Goal: Information Seeking & Learning: Check status

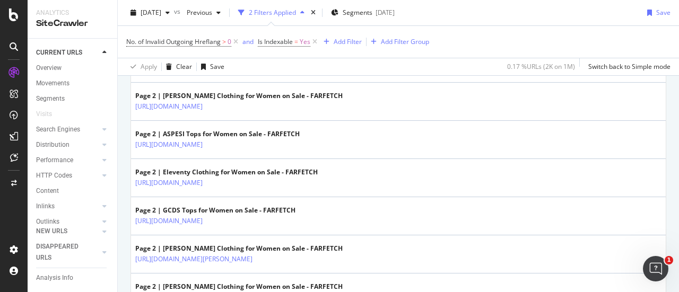
scroll to position [922, 0]
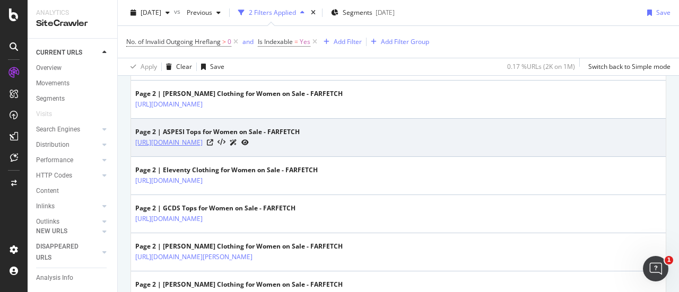
click at [203, 137] on link "[URL][DOMAIN_NAME]" at bounding box center [168, 142] width 67 height 11
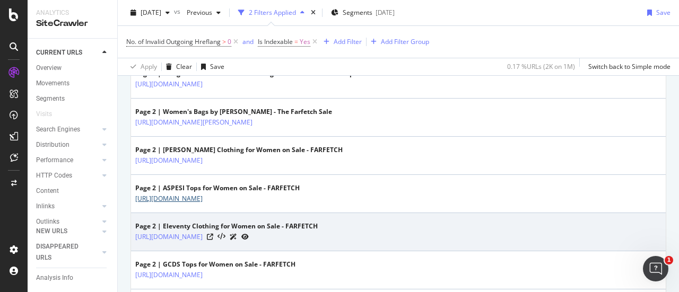
scroll to position [865, 0]
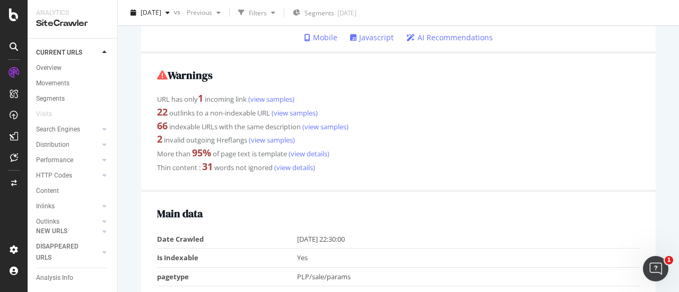
scroll to position [193, 0]
click at [268, 142] on link "(view samples)" at bounding box center [271, 139] width 48 height 10
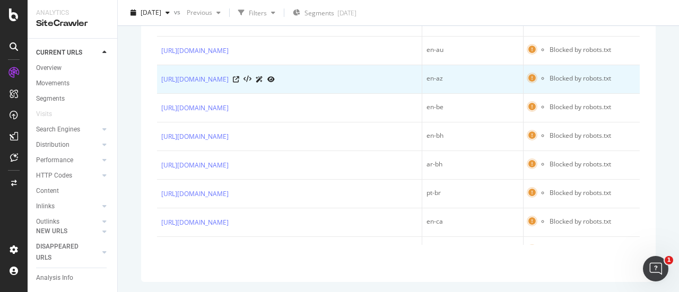
scroll to position [92, 0]
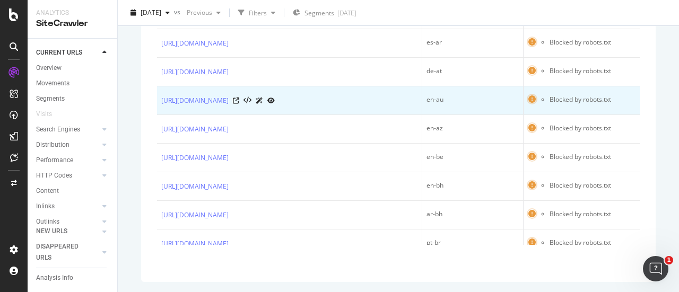
click at [528, 103] on icon at bounding box center [531, 99] width 7 height 8
click at [549, 104] on li "Blocked by robots.txt" at bounding box center [580, 100] width 62 height 10
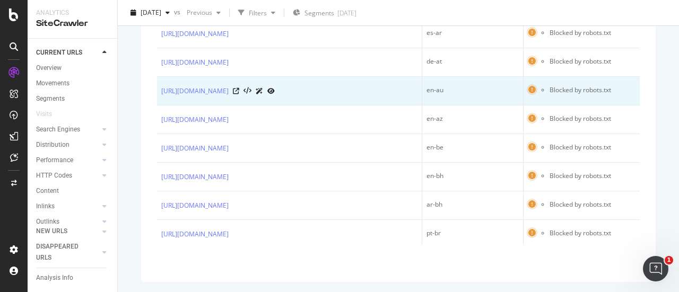
scroll to position [102, 0]
click at [275, 94] on icon at bounding box center [270, 91] width 7 height 6
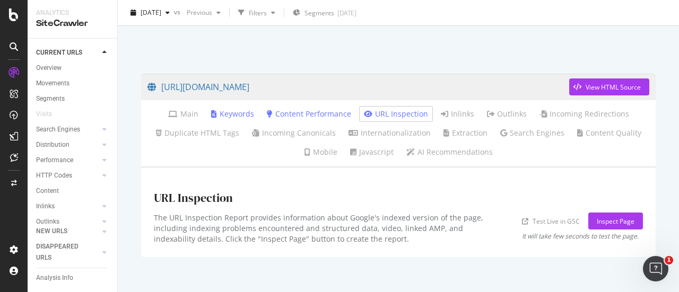
scroll to position [52, 0]
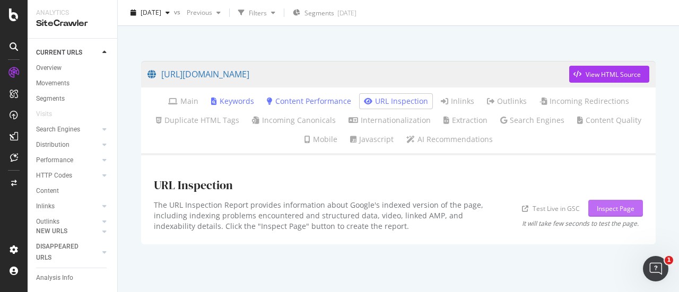
click at [614, 206] on div "Inspect Page" at bounding box center [616, 208] width 38 height 9
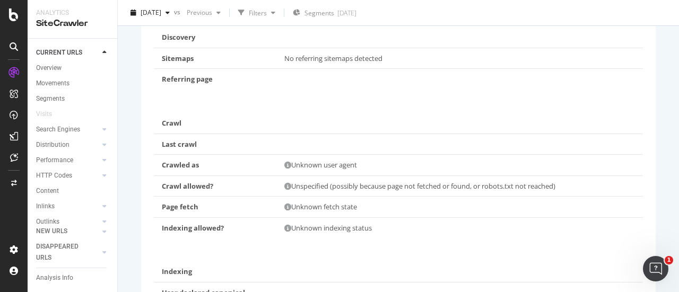
scroll to position [305, 0]
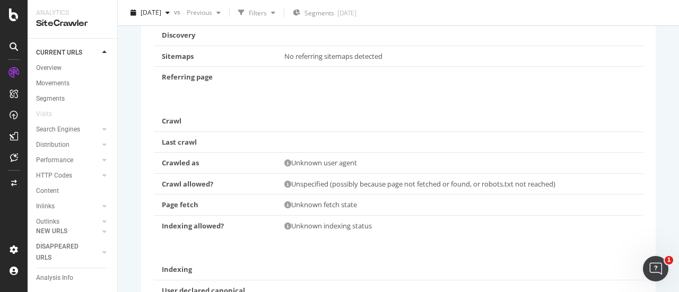
click at [286, 183] on icon at bounding box center [287, 184] width 7 height 7
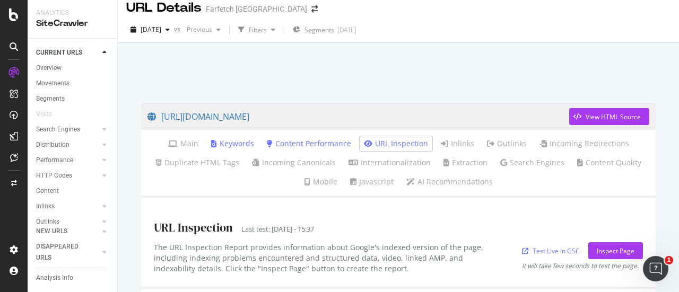
scroll to position [0, 0]
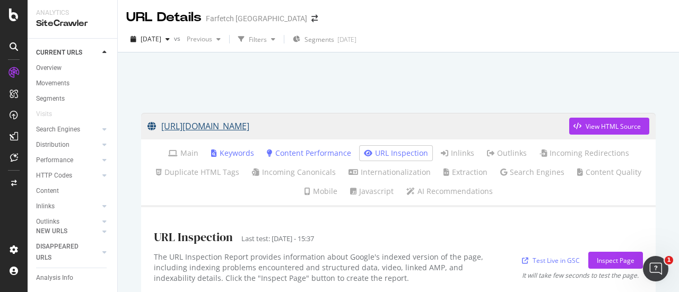
drag, startPoint x: 395, startPoint y: 124, endPoint x: 482, endPoint y: 131, distance: 87.3
click at [482, 131] on div "https://www.farfetch.com/au/shopping/women/sale/aspesi/tops-1/items.aspx View H…" at bounding box center [398, 199] width 561 height 292
click at [482, 76] on div at bounding box center [398, 79] width 536 height 45
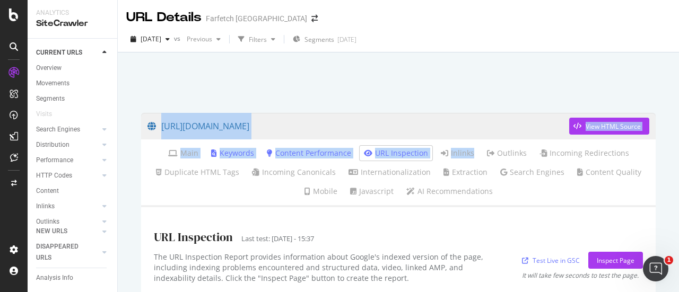
drag, startPoint x: 492, startPoint y: 142, endPoint x: 401, endPoint y: 89, distance: 105.3
click at [401, 89] on div "https://www.farfetch.com/au/shopping/women/sale/aspesi/tops-1/items.aspx View H…" at bounding box center [398, 199] width 561 height 292
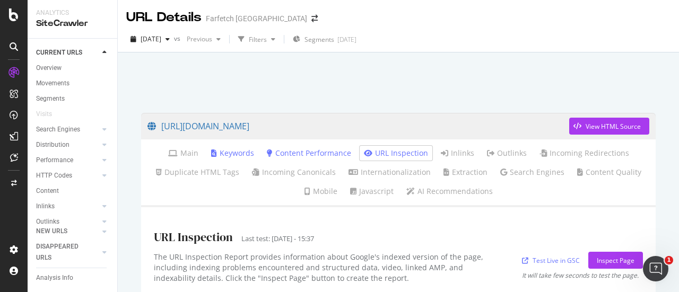
click at [401, 89] on div at bounding box center [398, 79] width 536 height 45
drag, startPoint x: 143, startPoint y: 116, endPoint x: 471, endPoint y: 128, distance: 329.0
click at [471, 128] on div "https://www.farfetch.com/au/shopping/women/sale/aspesi/tops-1/items.aspx View H…" at bounding box center [398, 126] width 514 height 27
copy link "https://www.farfetch.com/au/shopping/women/sale/aspesi/tops-1/items.aspx"
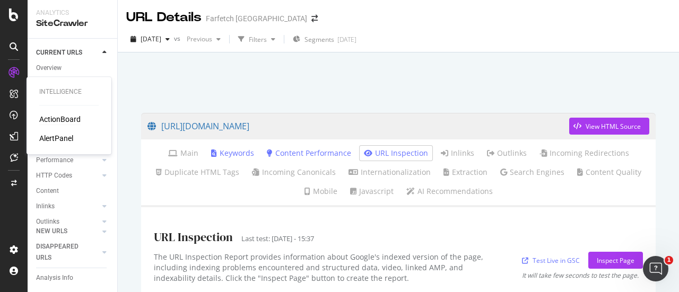
click at [62, 117] on div "ActionBoard" at bounding box center [59, 119] width 41 height 11
